Goal: Navigation & Orientation: Go to known website

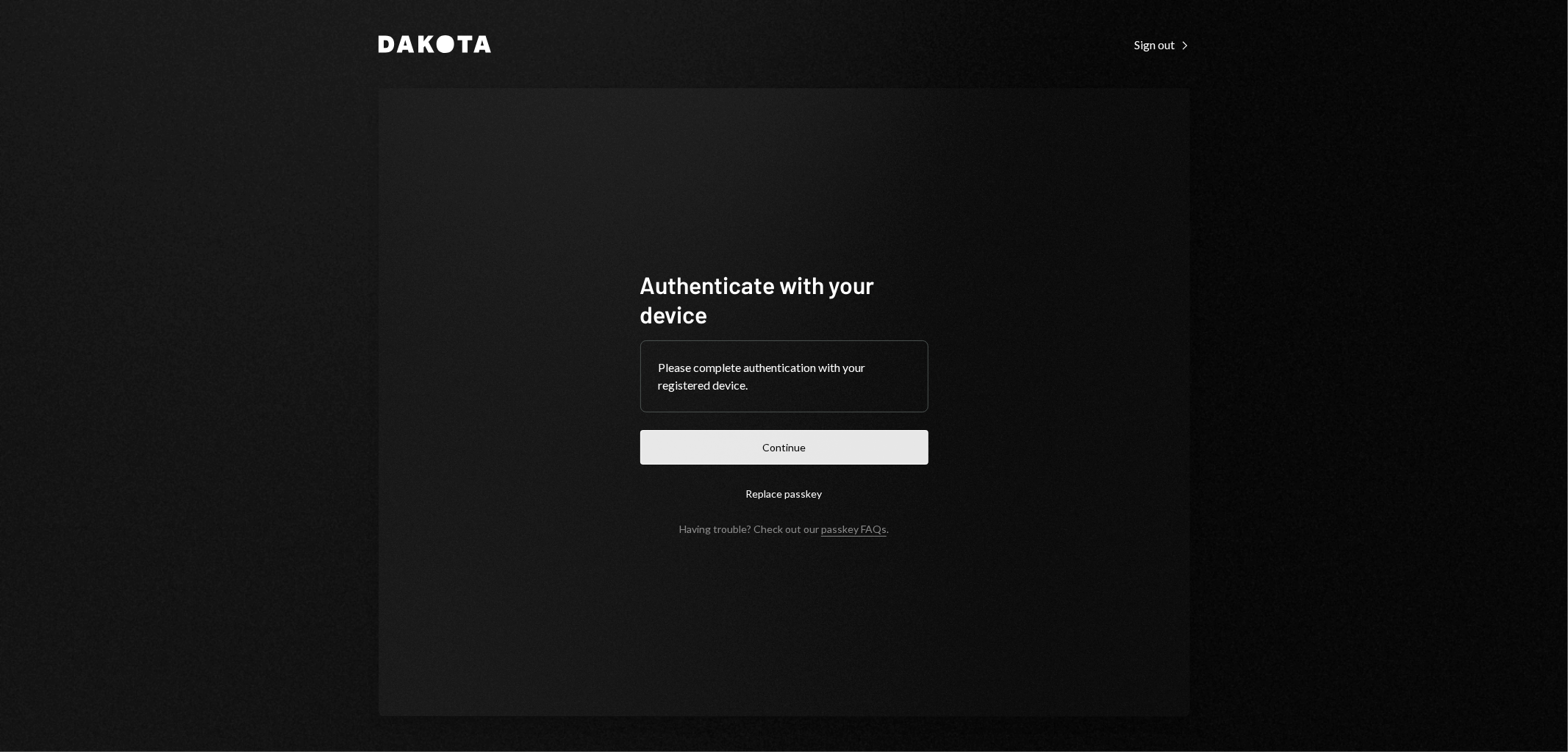
click at [773, 452] on button "Continue" at bounding box center [784, 447] width 288 height 35
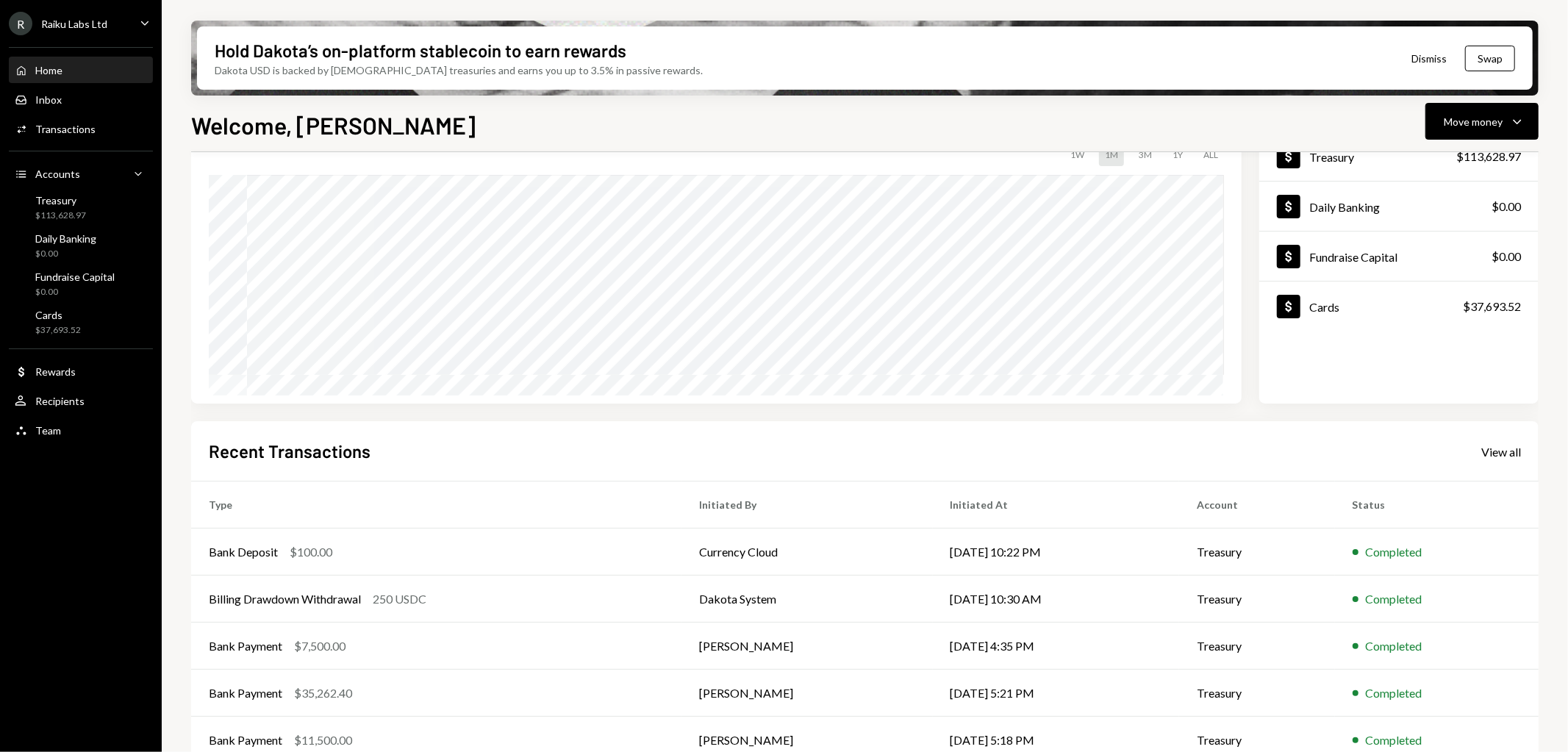
scroll to position [134, 0]
